Goal: Task Accomplishment & Management: Manage account settings

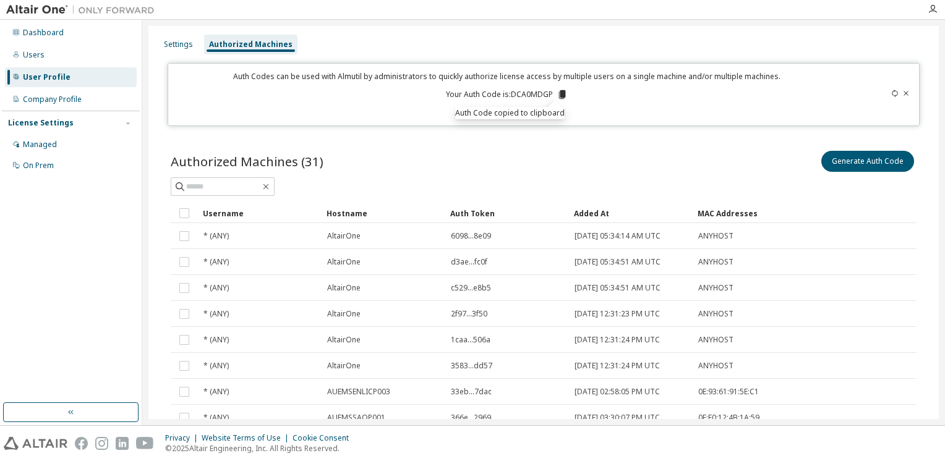
click at [41, 80] on div "User Profile" at bounding box center [47, 77] width 48 height 10
click at [179, 36] on div "Settings" at bounding box center [178, 45] width 39 height 20
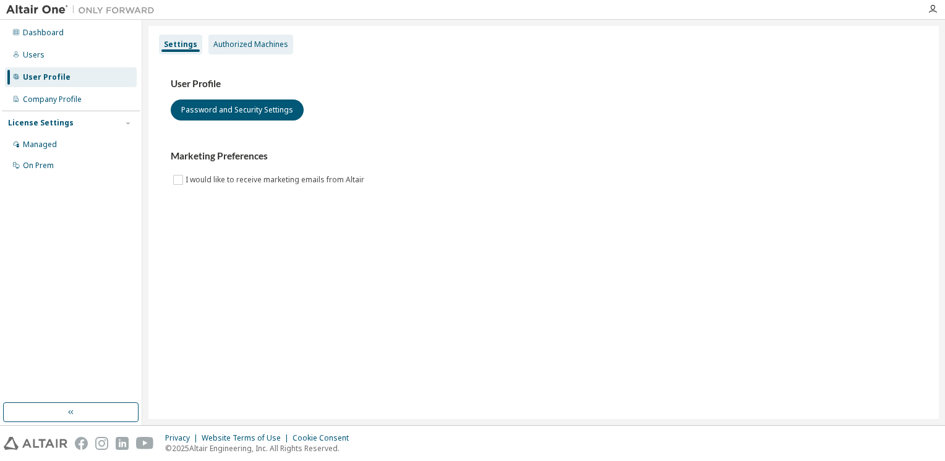
click at [228, 49] on div "Authorized Machines" at bounding box center [250, 45] width 75 height 10
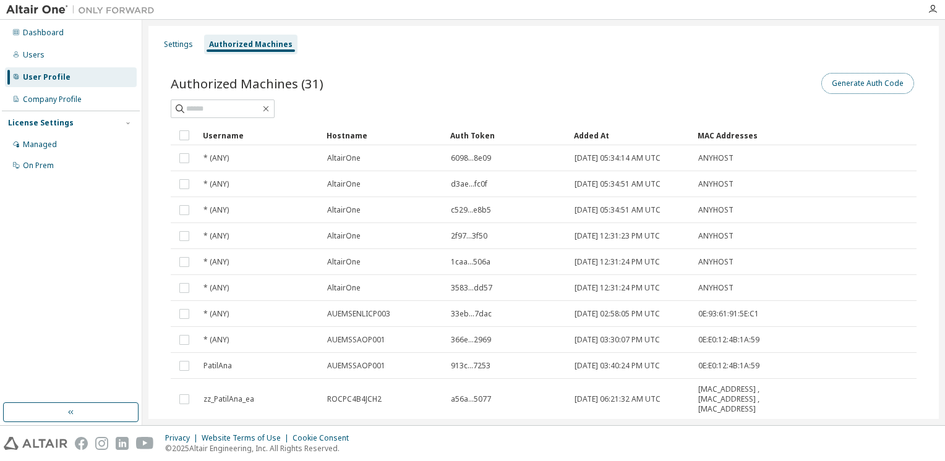
click at [842, 81] on button "Generate Auth Code" at bounding box center [867, 83] width 93 height 21
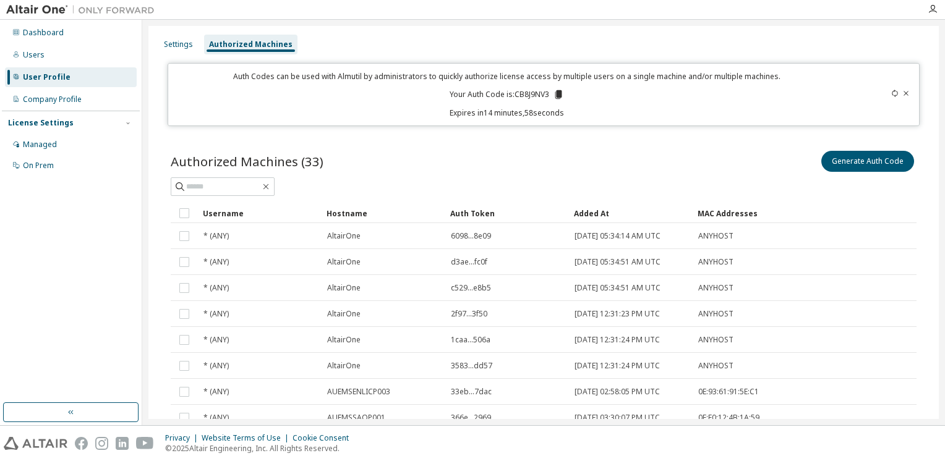
click at [555, 95] on icon at bounding box center [558, 94] width 7 height 9
click at [44, 35] on div "Dashboard" at bounding box center [43, 33] width 41 height 10
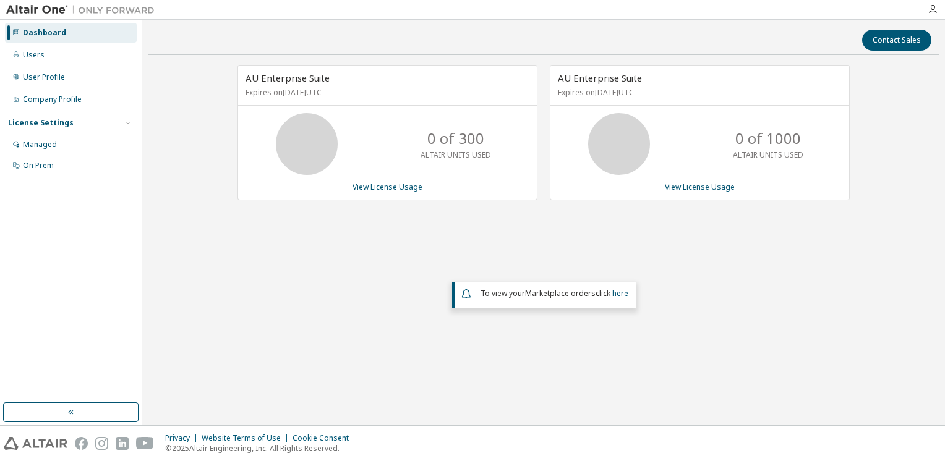
click at [61, 32] on div "Dashboard" at bounding box center [44, 33] width 43 height 10
click at [46, 49] on div "Users" at bounding box center [71, 55] width 132 height 20
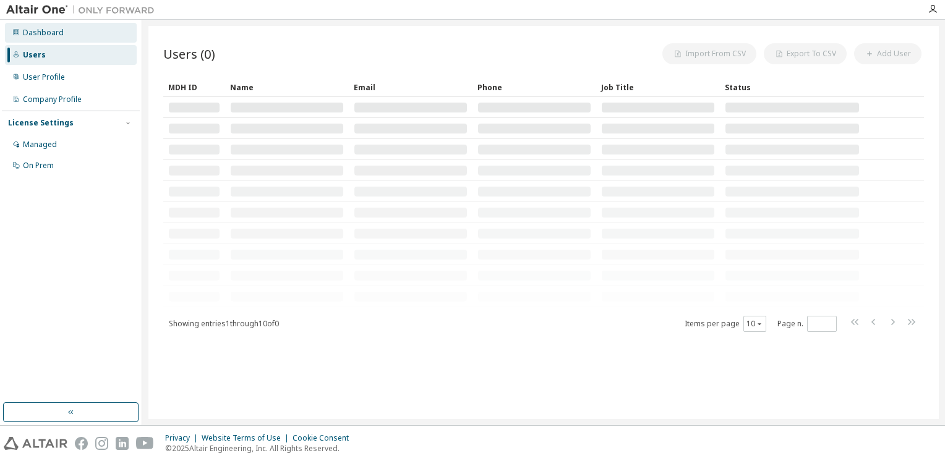
click at [49, 33] on div "Dashboard" at bounding box center [43, 33] width 41 height 10
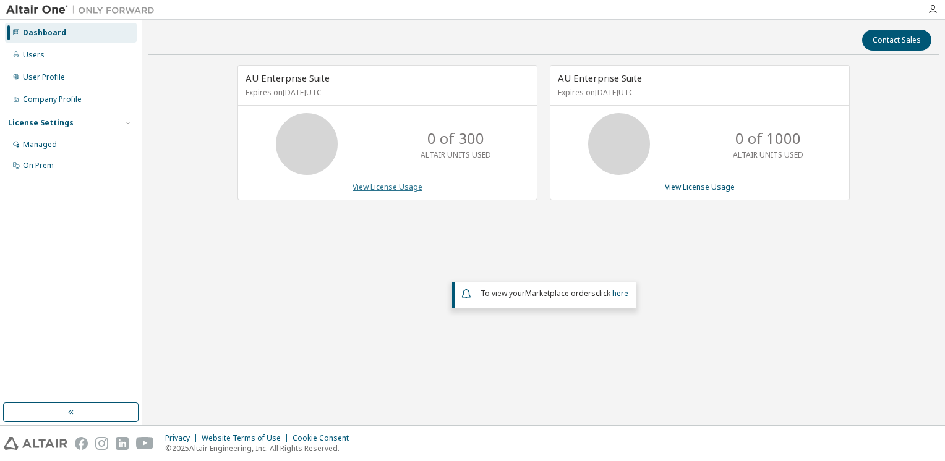
click at [400, 186] on link "View License Usage" at bounding box center [388, 187] width 70 height 11
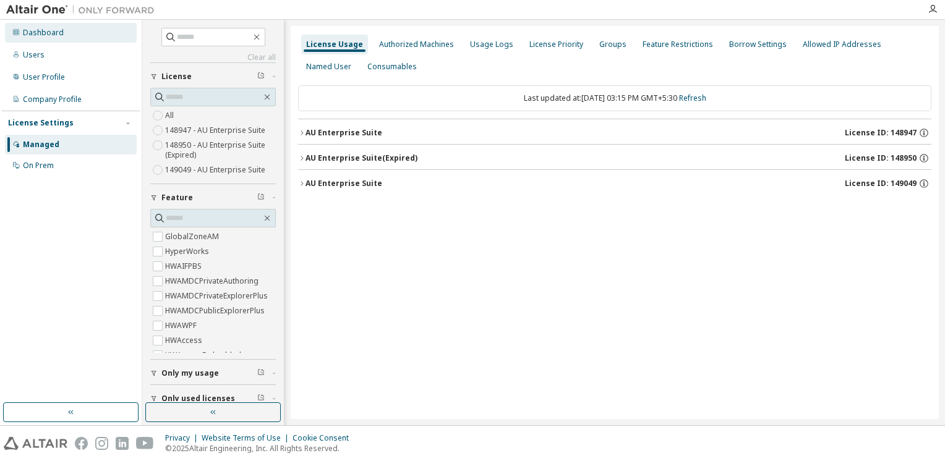
click at [76, 36] on div "Dashboard" at bounding box center [71, 33] width 132 height 20
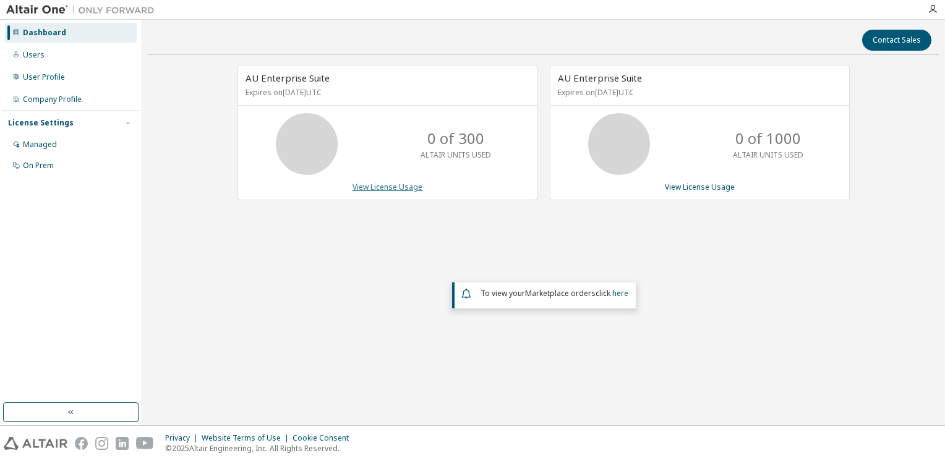
click at [380, 187] on link "View License Usage" at bounding box center [388, 187] width 70 height 11
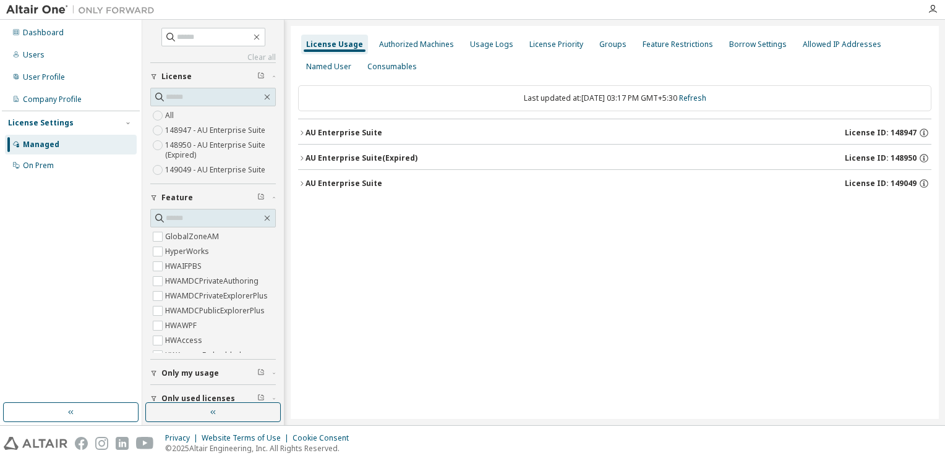
click at [307, 135] on div "AU Enterprise Suite" at bounding box center [344, 133] width 77 height 10
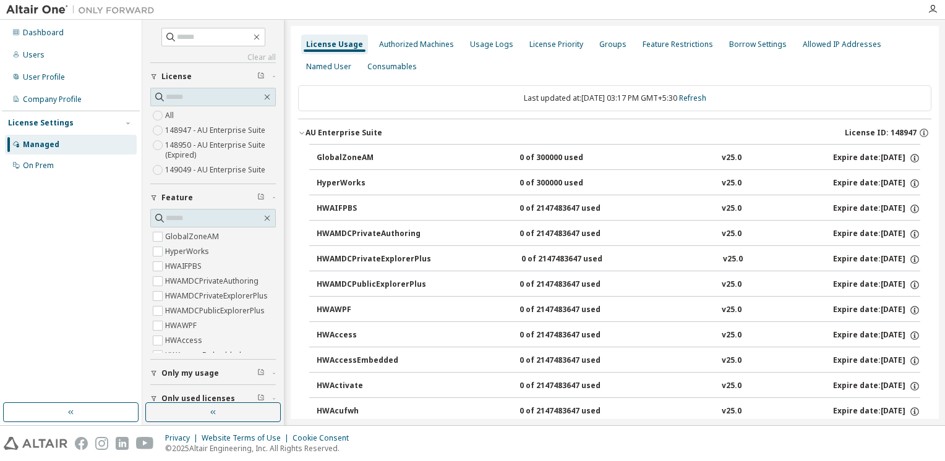
click at [322, 159] on div "GlobalZoneAM" at bounding box center [372, 158] width 111 height 11
click at [502, 157] on div "GlobalZoneAM 0 of 300000 used v25.0 Expire date: [DATE]" at bounding box center [619, 158] width 604 height 11
click at [67, 34] on div "Dashboard" at bounding box center [71, 33] width 132 height 20
